Goal: Find specific fact

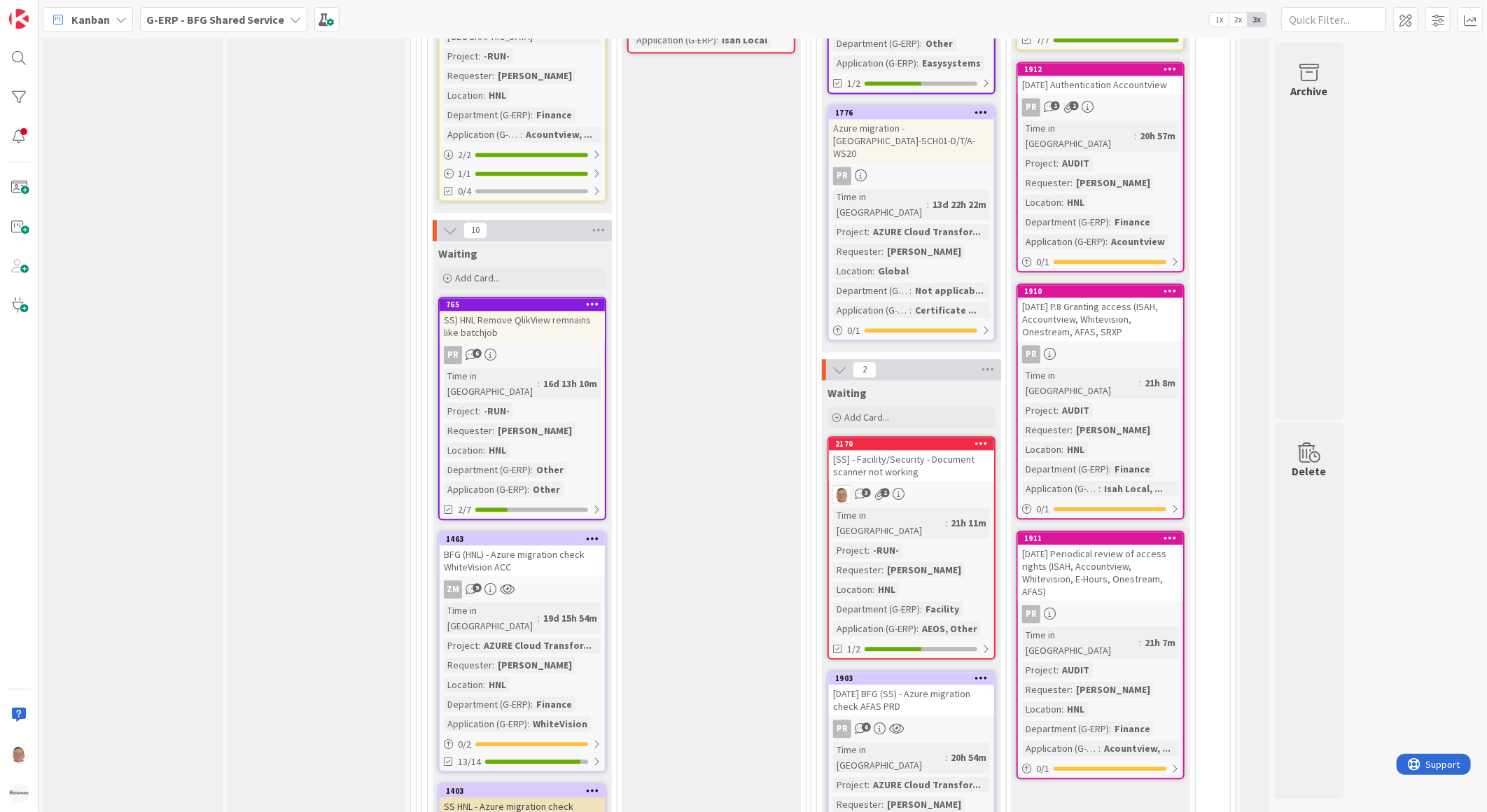
scroll to position [1944, 0]
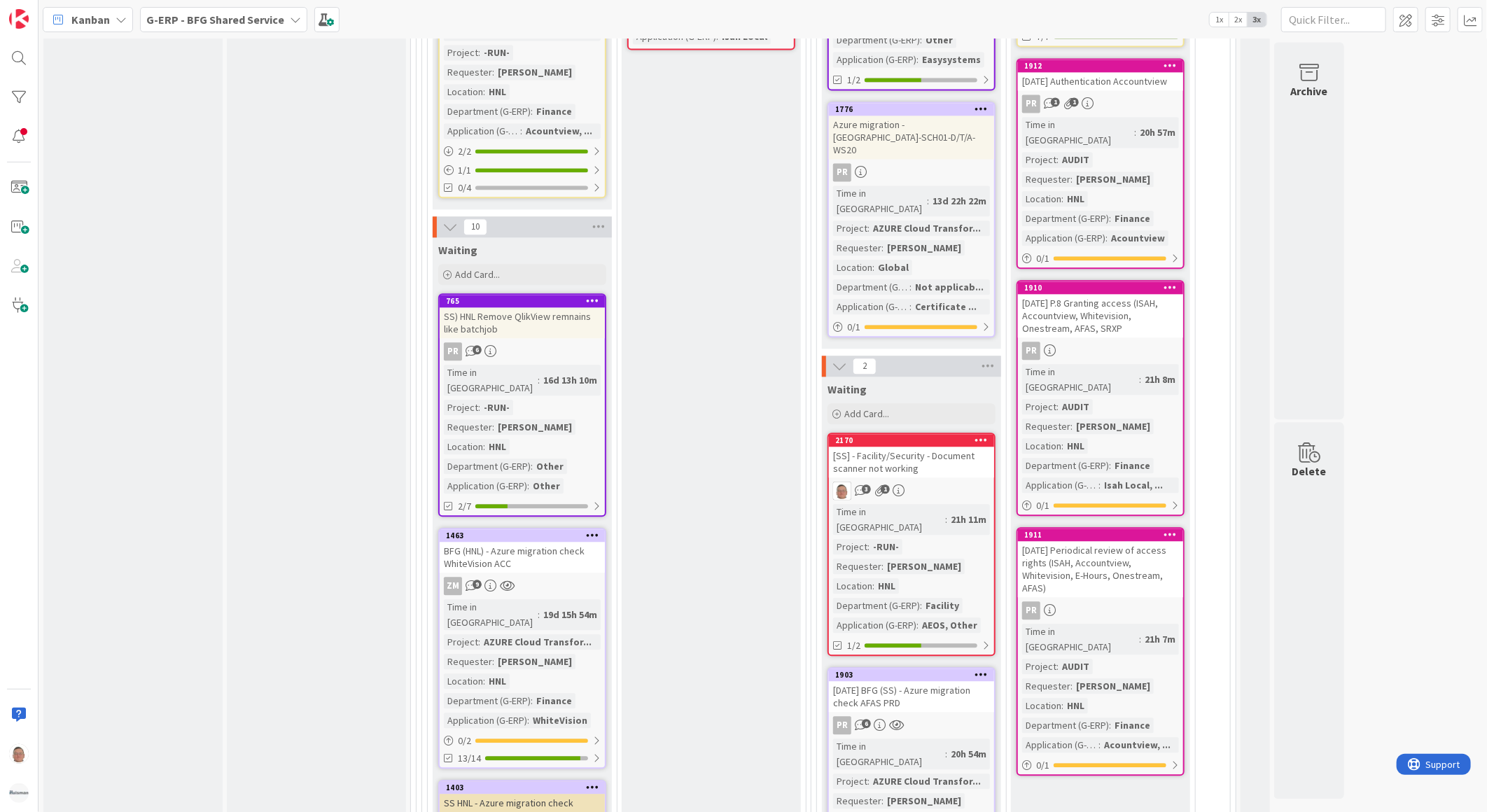
click at [934, 681] on div "[DATE] BFG (SS) - Azure migration check AFAS PRD" at bounding box center [912, 696] width 165 height 31
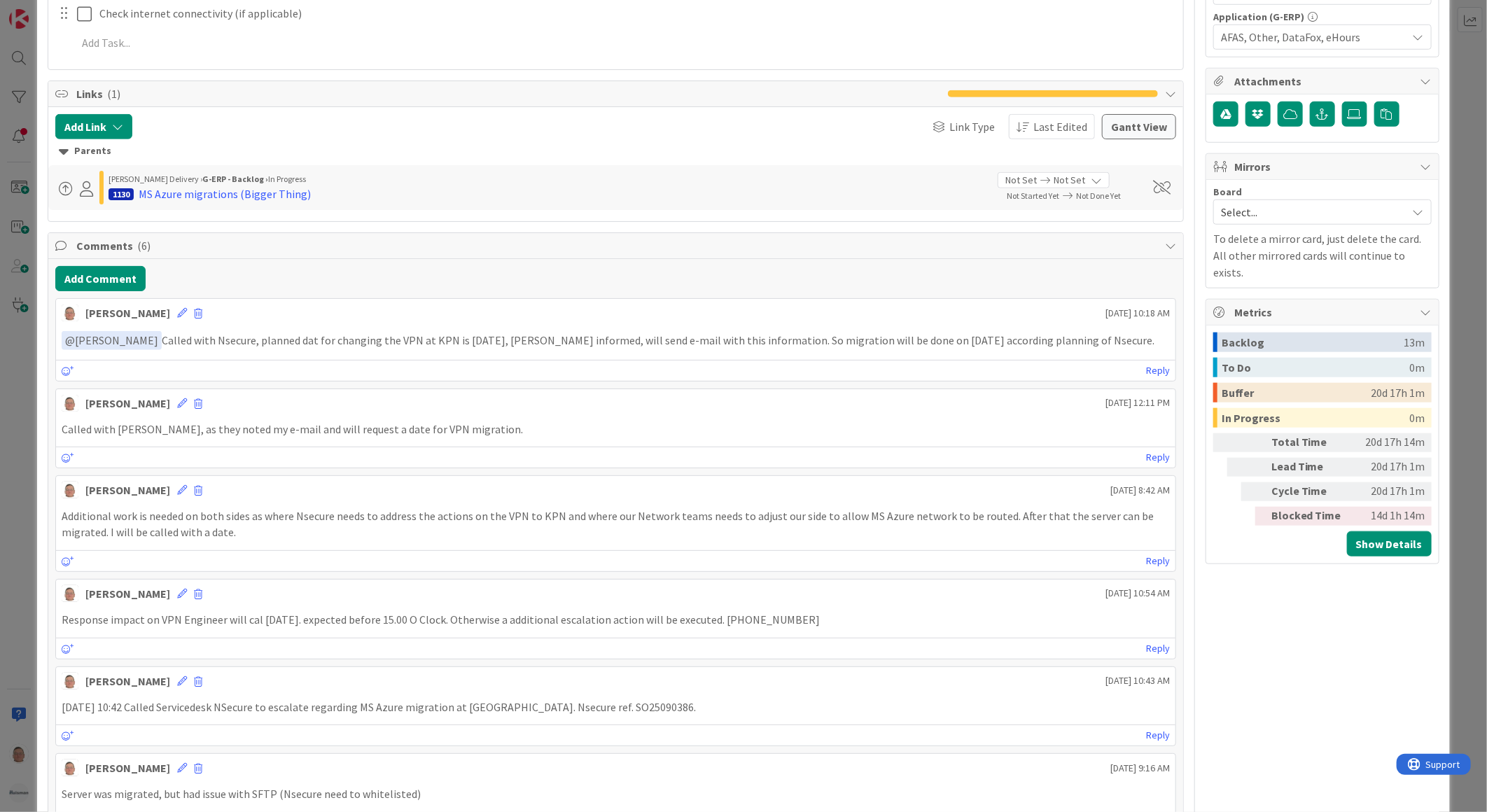
scroll to position [778, 0]
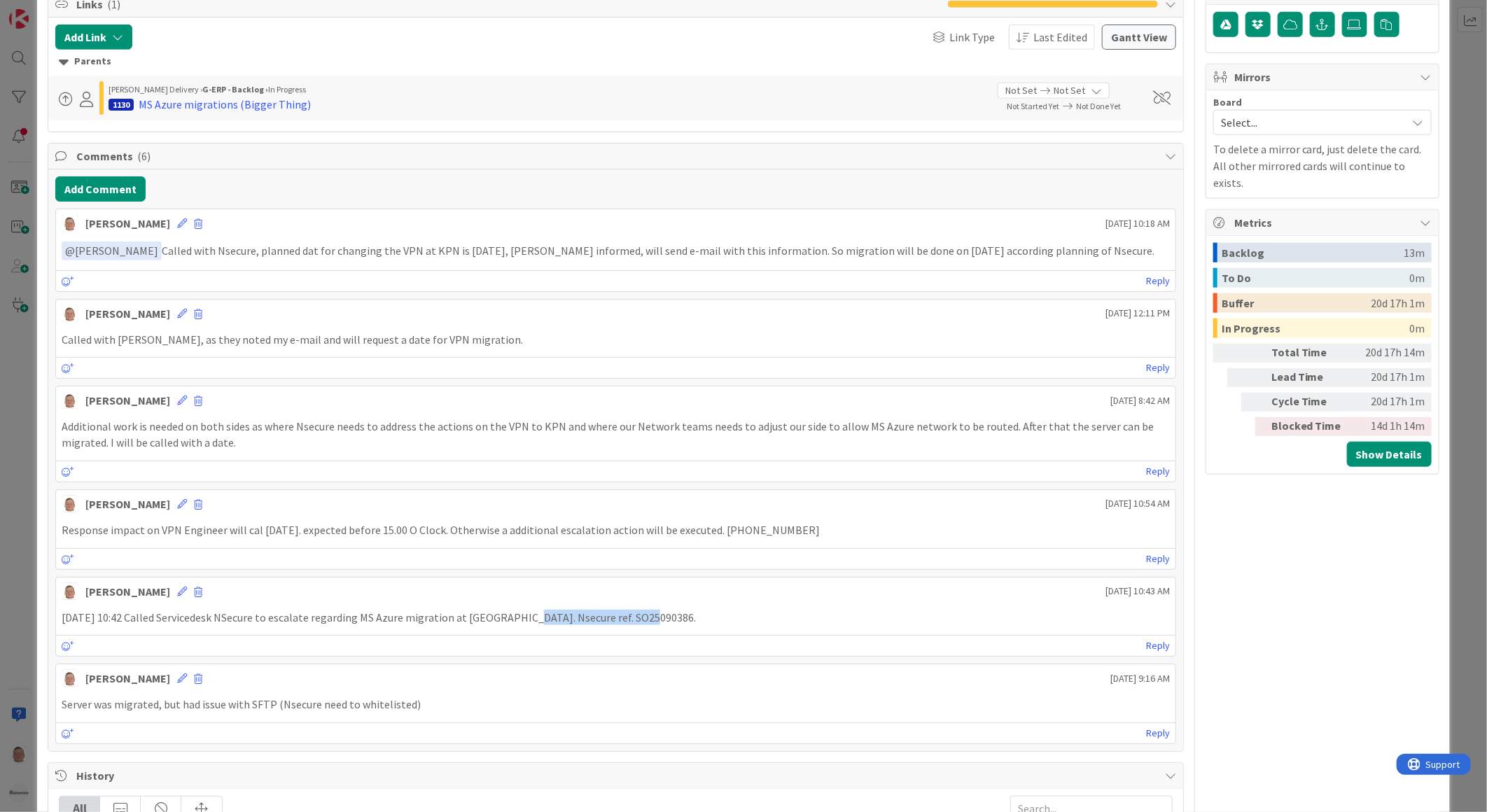
drag, startPoint x: 654, startPoint y: 616, endPoint x: 521, endPoint y: 616, distance: 133.0
click at [521, 616] on p "[DATE] 10:42 Called Servicedesk NSecure to escalate regarding MS Azure migratio…" at bounding box center [615, 618] width 1109 height 16
copy p "Nsecure ref. SO25090386."
